Goal: Transaction & Acquisition: Purchase product/service

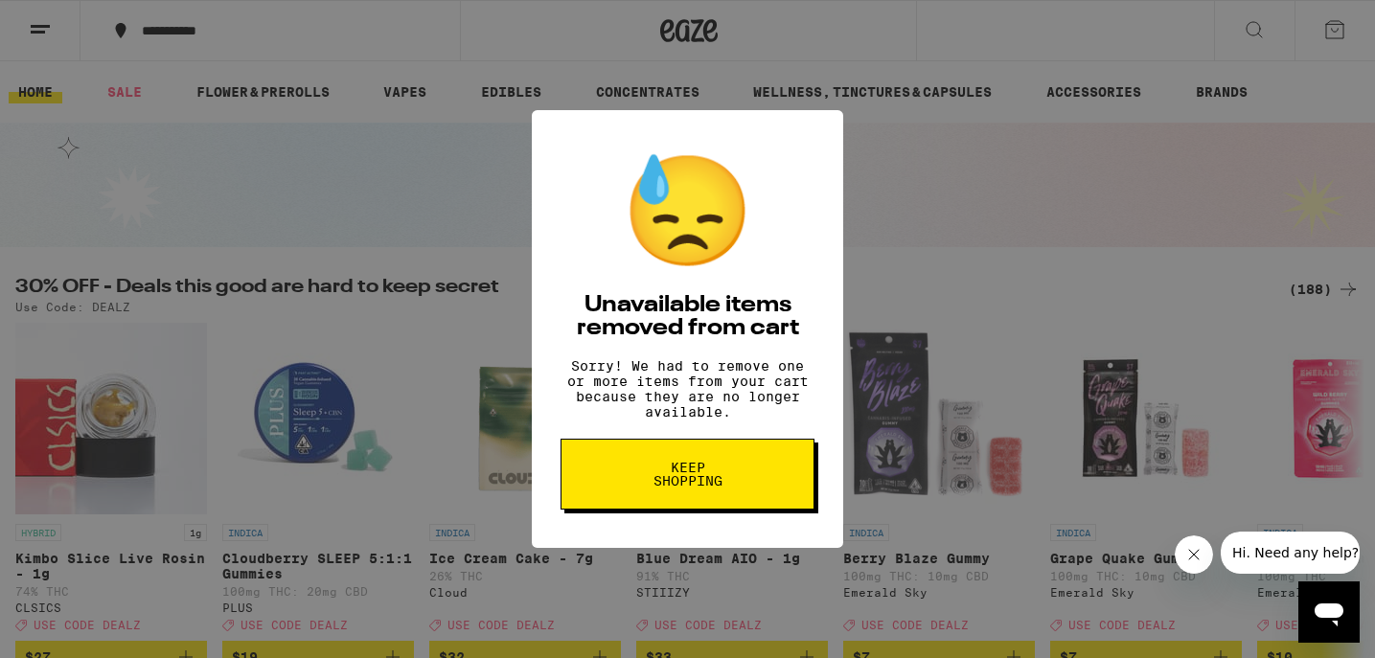
click at [666, 473] on span "Keep Shopping" at bounding box center [687, 474] width 99 height 27
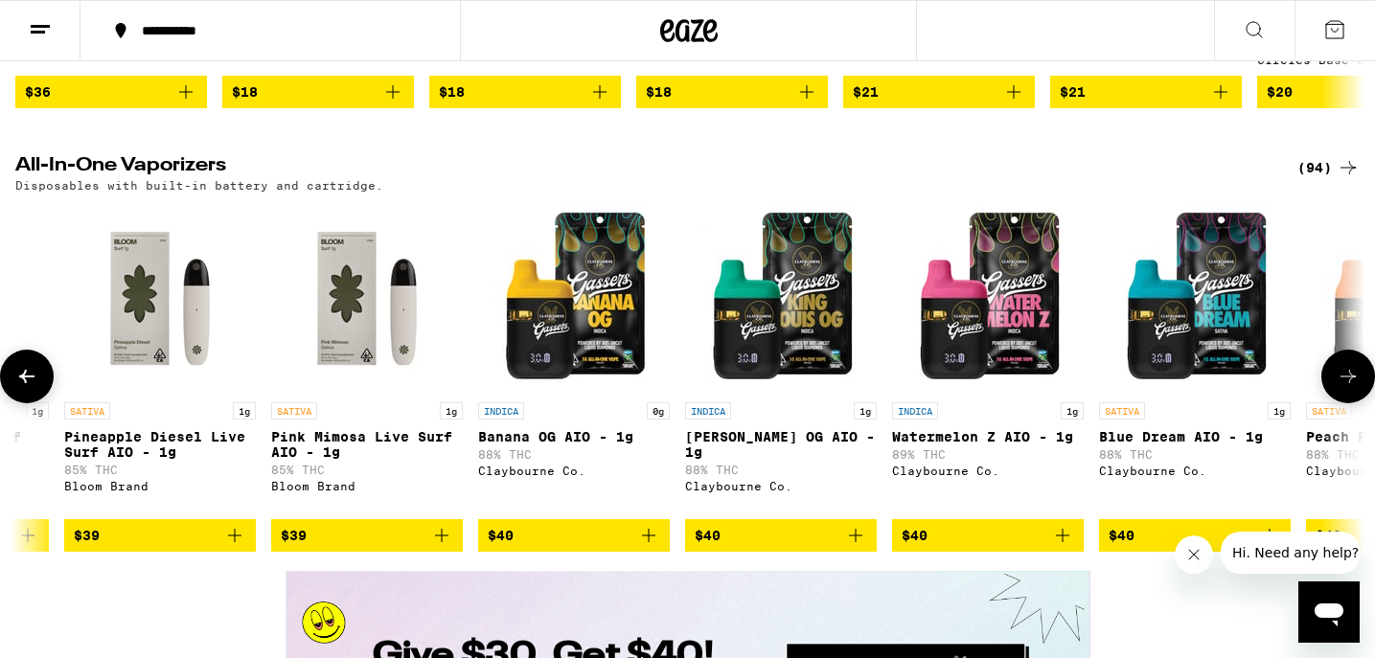
scroll to position [0, 14290]
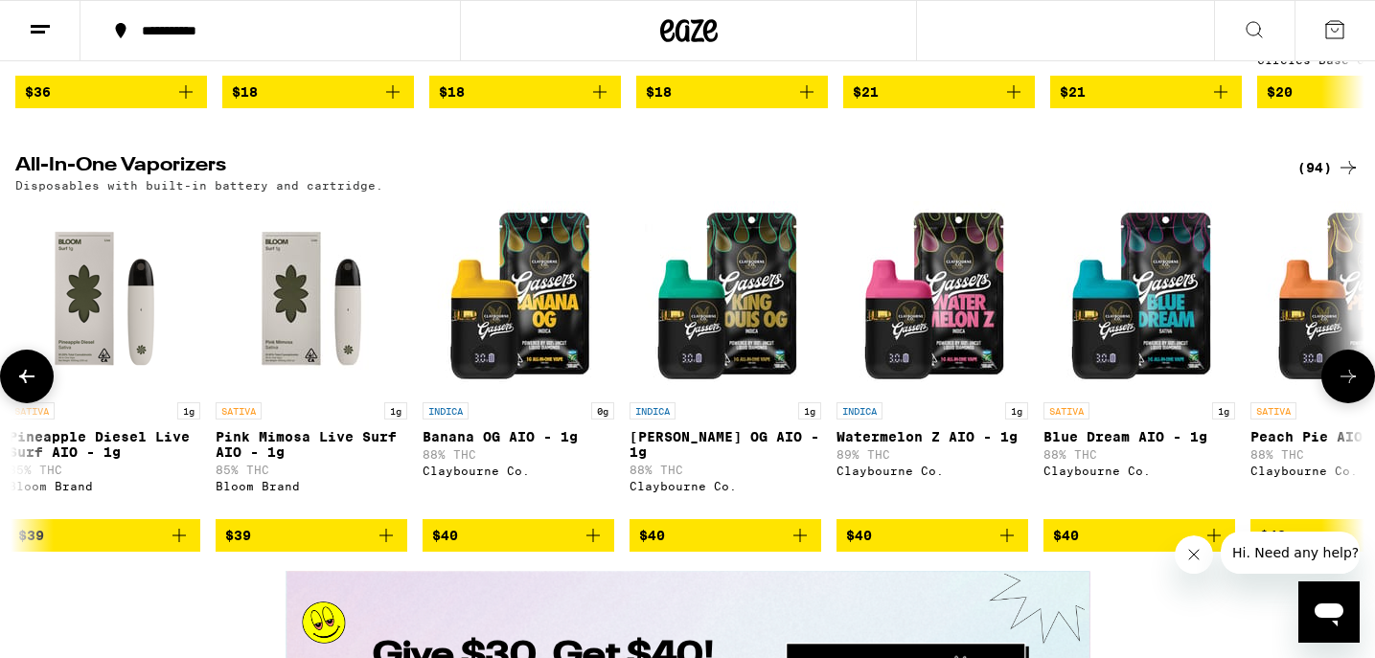
click at [567, 379] on img "Open page for Banana OG AIO - 1g from Claybourne Co." at bounding box center [519, 297] width 192 height 192
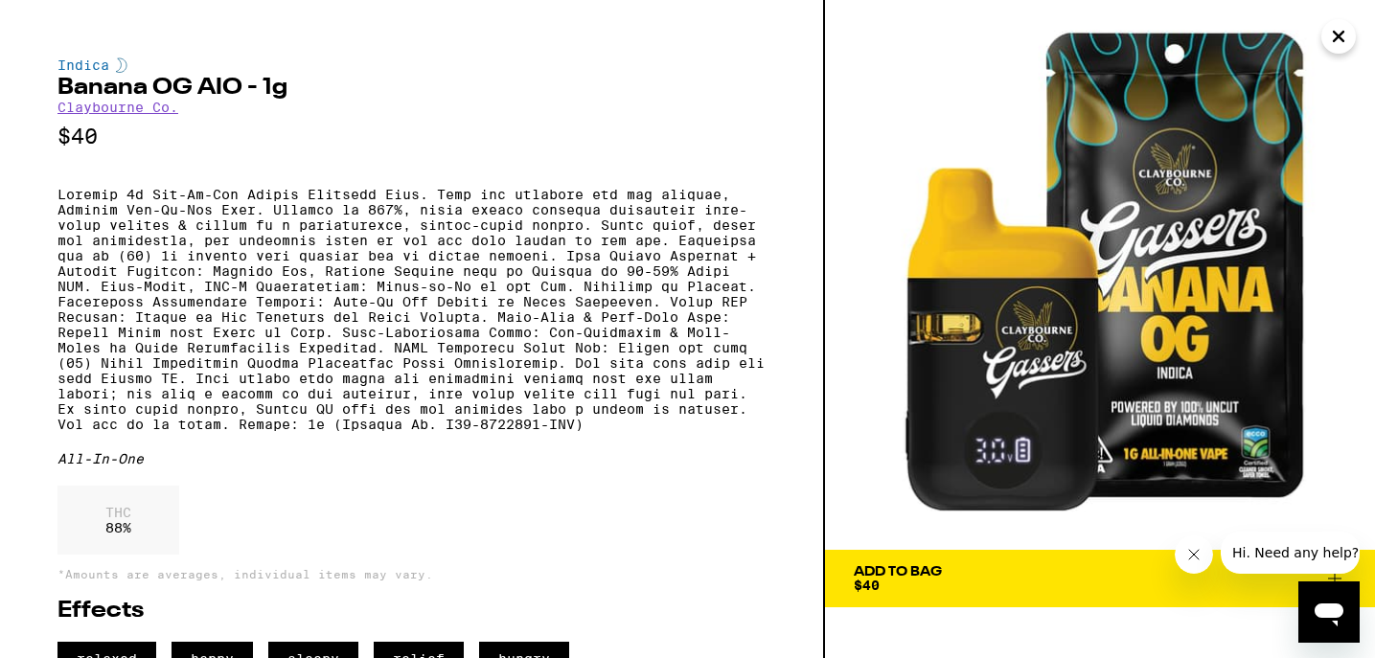
click at [1346, 34] on icon "Close" at bounding box center [1338, 36] width 23 height 29
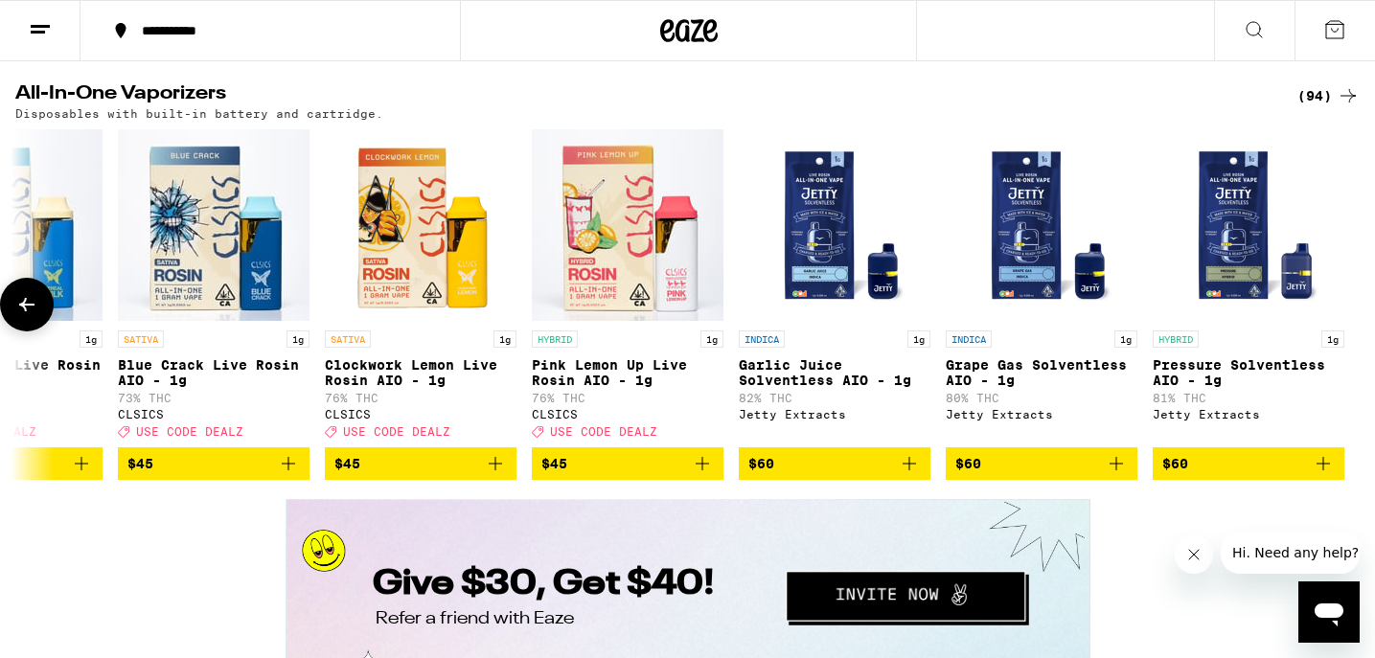
scroll to position [3251, 0]
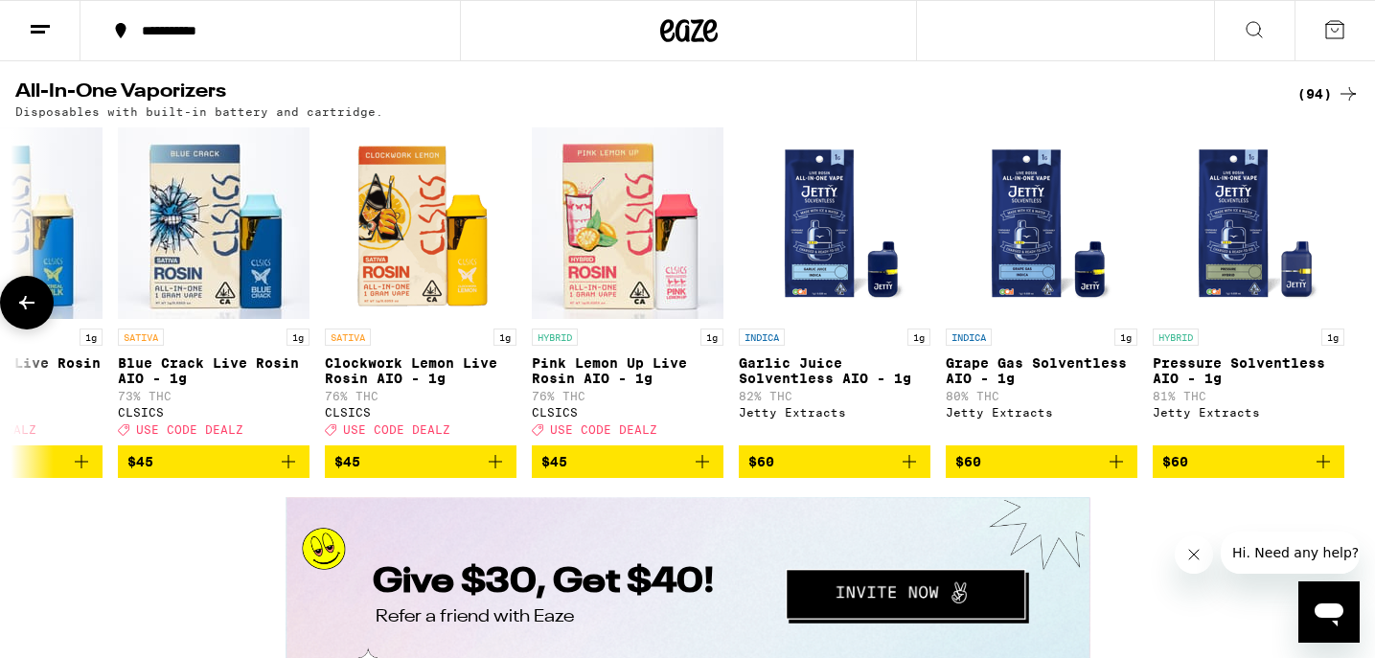
click at [1243, 319] on img "Open page for Pressure Solventless AIO - 1g from Jetty Extracts" at bounding box center [1249, 223] width 192 height 192
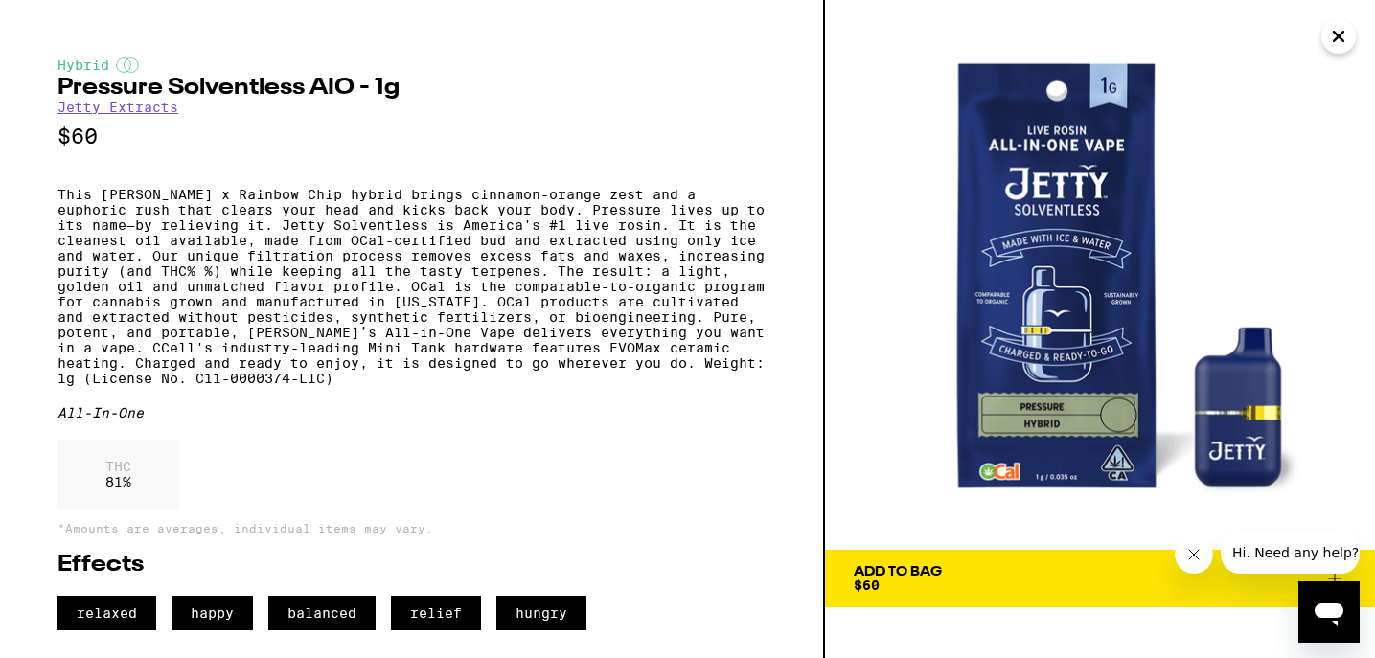
click at [1338, 42] on icon "Close" at bounding box center [1338, 36] width 23 height 29
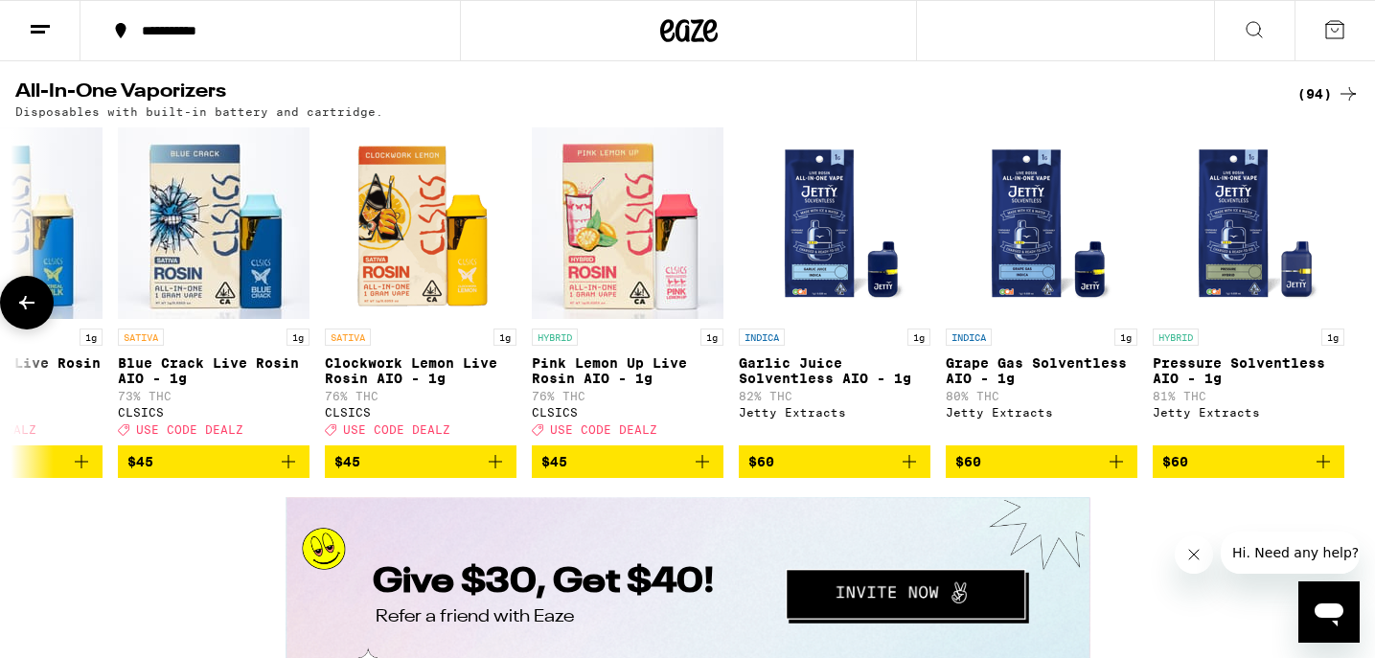
click at [834, 304] on img "Open page for Garlic Juice Solventless AIO - 1g from Jetty Extracts" at bounding box center [835, 223] width 192 height 192
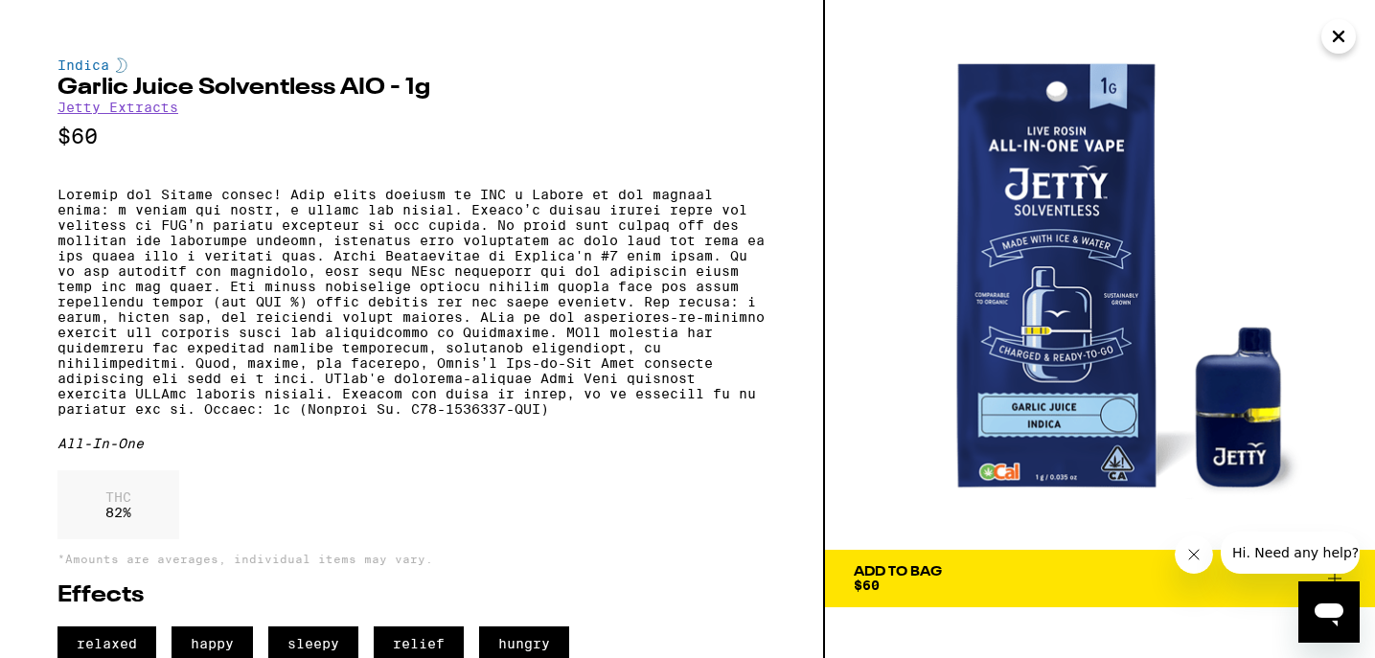
click at [1344, 41] on icon "Close" at bounding box center [1339, 37] width 10 height 10
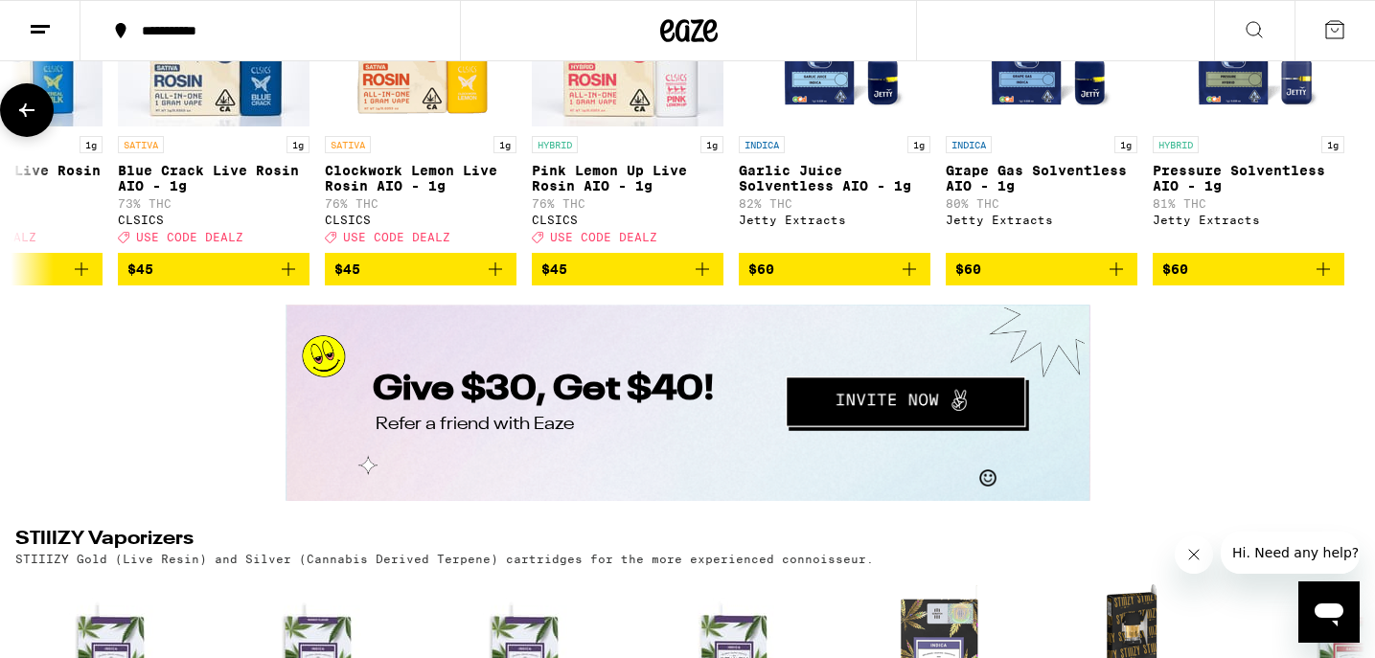
scroll to position [3571, 0]
